Goal: Find specific fact: Find specific fact

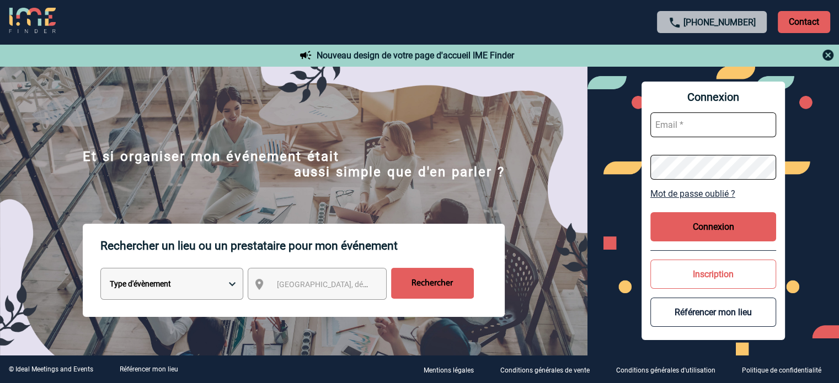
type input "[EMAIL_ADDRESS][DOMAIN_NAME]"
click at [665, 229] on button "Connexion" at bounding box center [713, 226] width 126 height 29
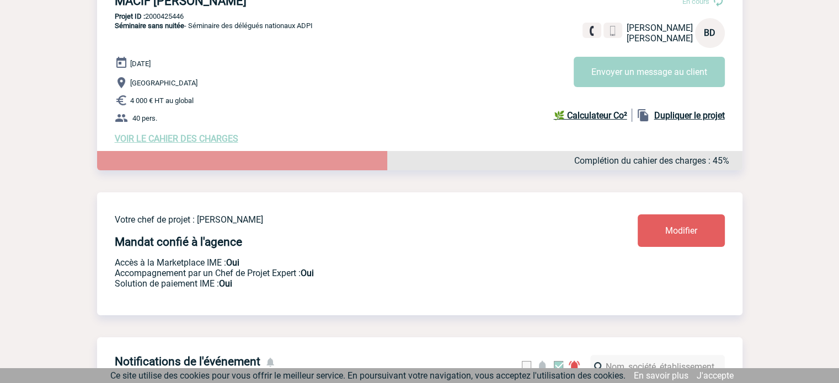
scroll to position [41, 0]
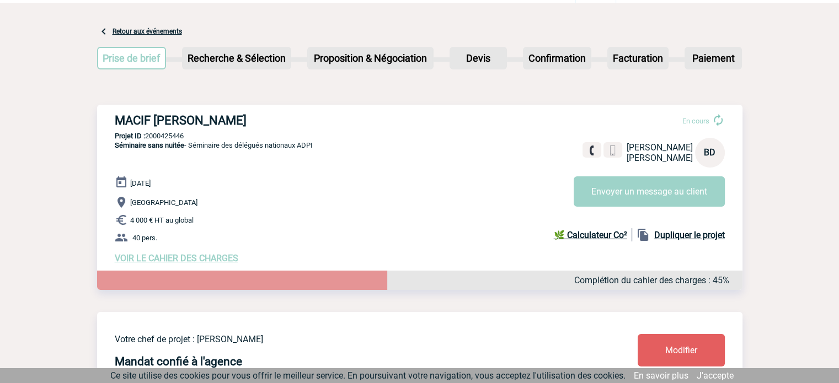
click at [201, 260] on span "VOIR LE CAHIER DES CHARGES" at bounding box center [177, 258] width 124 height 10
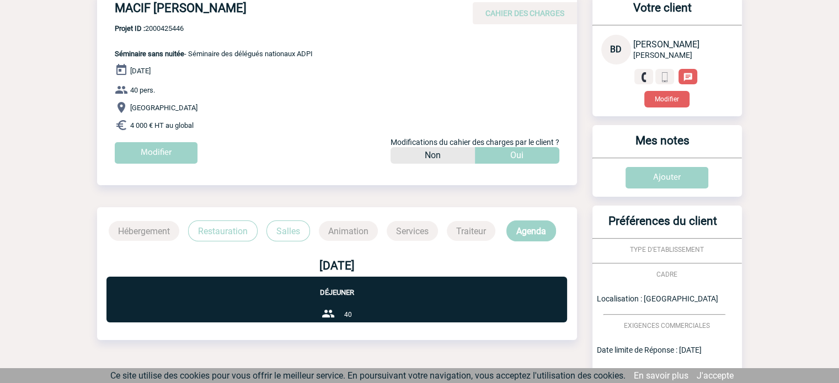
scroll to position [95, 0]
click at [202, 231] on p "Restauration" at bounding box center [223, 231] width 70 height 21
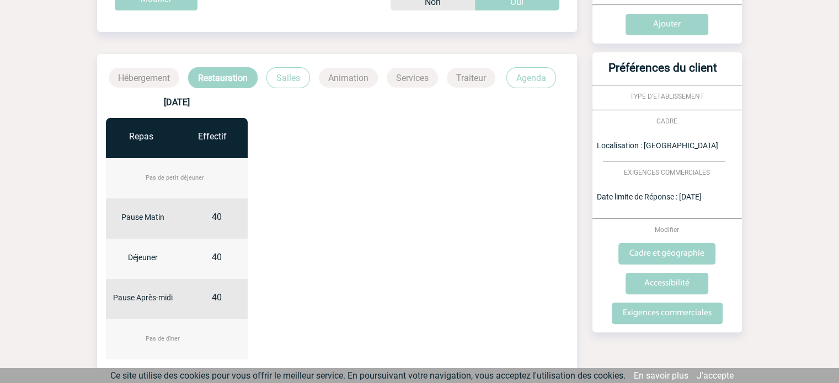
scroll to position [239, 0]
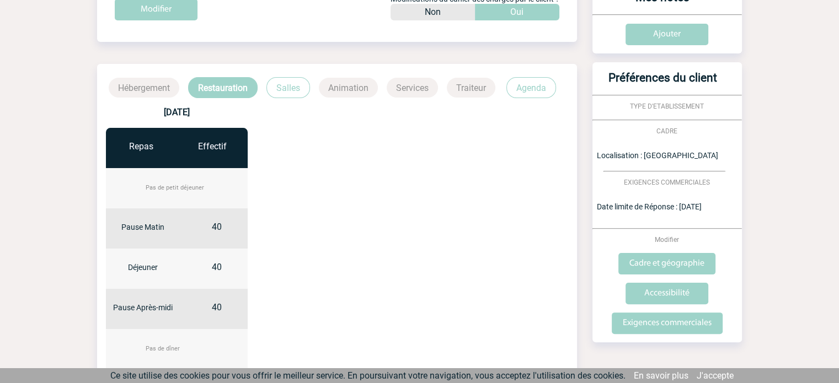
click at [294, 90] on p "Salles" at bounding box center [288, 87] width 44 height 21
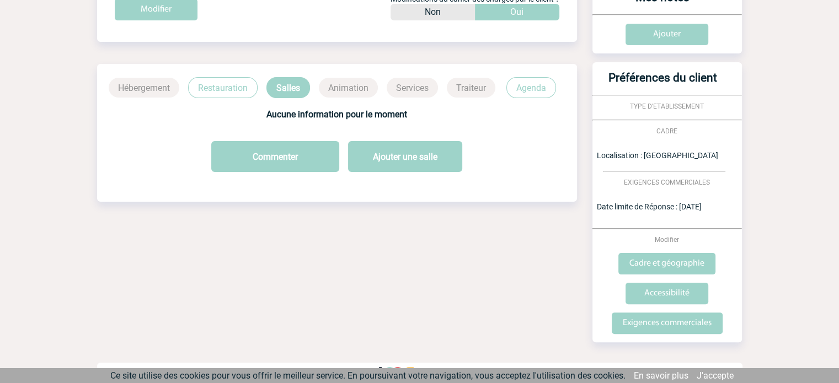
click at [532, 89] on p "Agenda" at bounding box center [531, 87] width 50 height 21
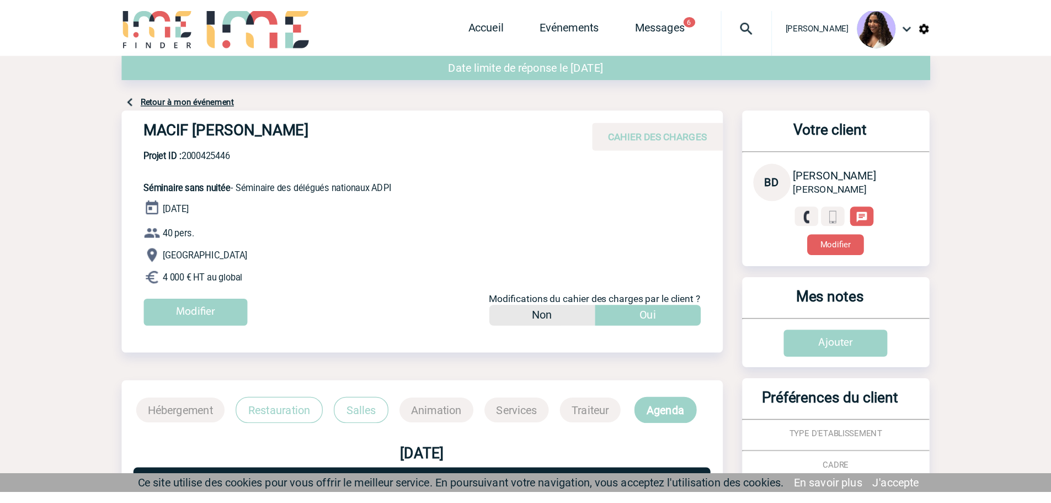
scroll to position [0, 0]
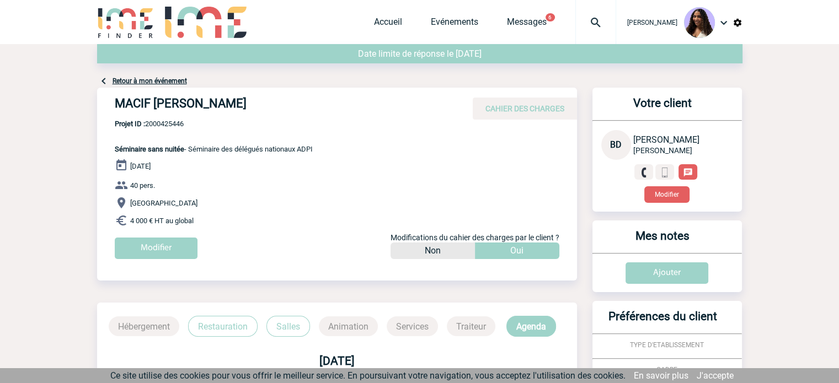
drag, startPoint x: 110, startPoint y: 105, endPoint x: 326, endPoint y: 112, distance: 215.3
click at [326, 112] on div "MACIF SAM - Blandine DIEUMEGARD CAHIER DES CHARGES" at bounding box center [337, 104] width 480 height 32
copy h4 "MACIF SAM - Blandine DIEUMEGARD"
drag, startPoint x: 249, startPoint y: 151, endPoint x: 222, endPoint y: 143, distance: 28.1
click at [247, 150] on span "Séminaire sans nuitée - Séminaire des délégués nationaux ADPI" at bounding box center [214, 149] width 198 height 8
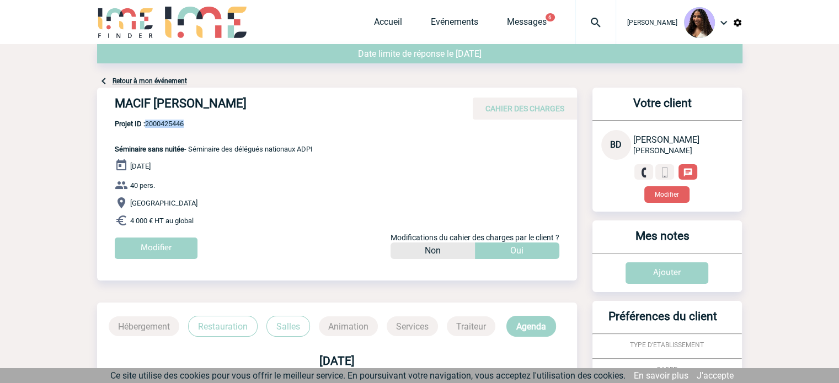
drag, startPoint x: 192, startPoint y: 124, endPoint x: 147, endPoint y: 124, distance: 45.2
click at [147, 124] on span "Projet ID : 2000425446" at bounding box center [214, 124] width 198 height 8
copy span "2000425446"
click at [179, 122] on span "Projet ID : 2000425446" at bounding box center [214, 124] width 198 height 8
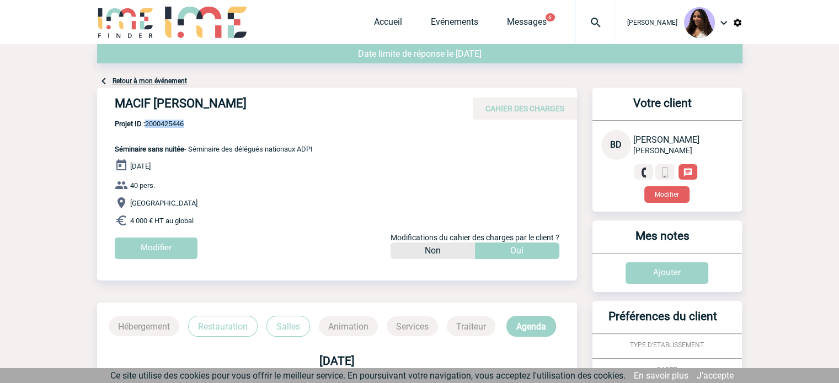
click at [179, 122] on span "Projet ID : 2000425446" at bounding box center [214, 124] width 198 height 8
copy span "2000425446"
click at [124, 141] on p "Projet ID : 2000425446 Séminaire sans nuitée - Séminaire des délégués nationaux…" at bounding box center [205, 137] width 216 height 34
drag, startPoint x: 104, startPoint y: 150, endPoint x: 196, endPoint y: 217, distance: 114.6
click at [196, 217] on div "MACIF SAM - Blandine DIEUMEGARD CAHIER DES CHARGES MACIF SAM - Blandine DIEUMEG…" at bounding box center [337, 178] width 480 height 180
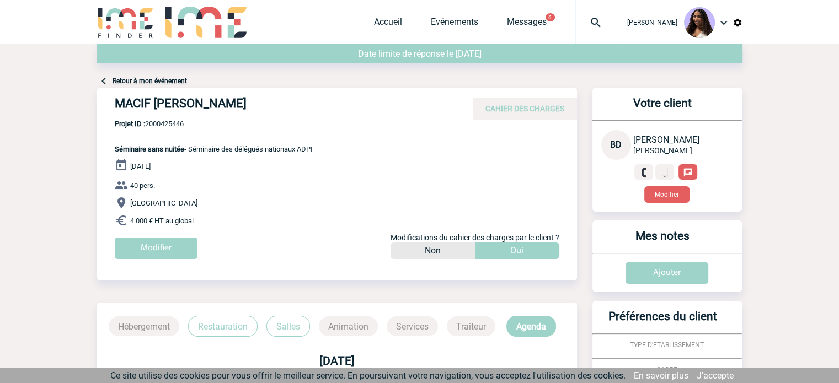
copy div "Séminaire sans nuitée - Séminaire des délégués nationaux ADPI 03 Décembre 2025 …"
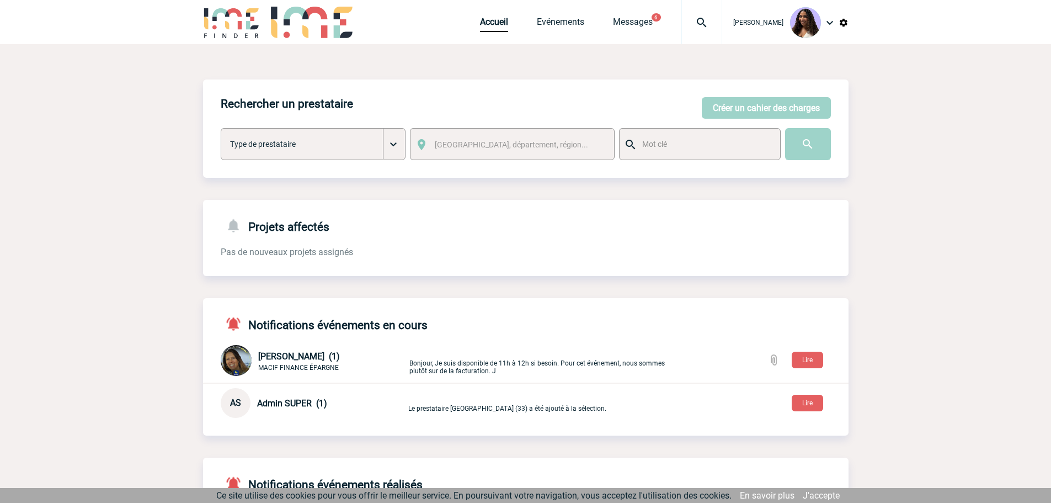
click at [682, 23] on img at bounding box center [702, 22] width 40 height 13
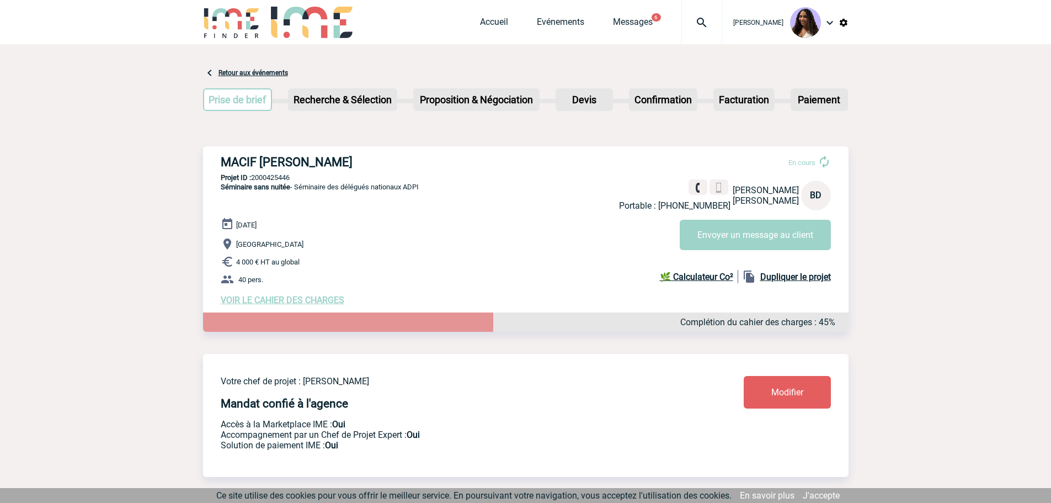
drag, startPoint x: 418, startPoint y: 164, endPoint x: 347, endPoint y: 163, distance: 71.2
click at [347, 163] on h3 "MACIF SAM - Blandine DIEUMEGARD" at bounding box center [386, 162] width 331 height 14
copy h3 "DIEUMEGARD"
